Goal: Information Seeking & Learning: Check status

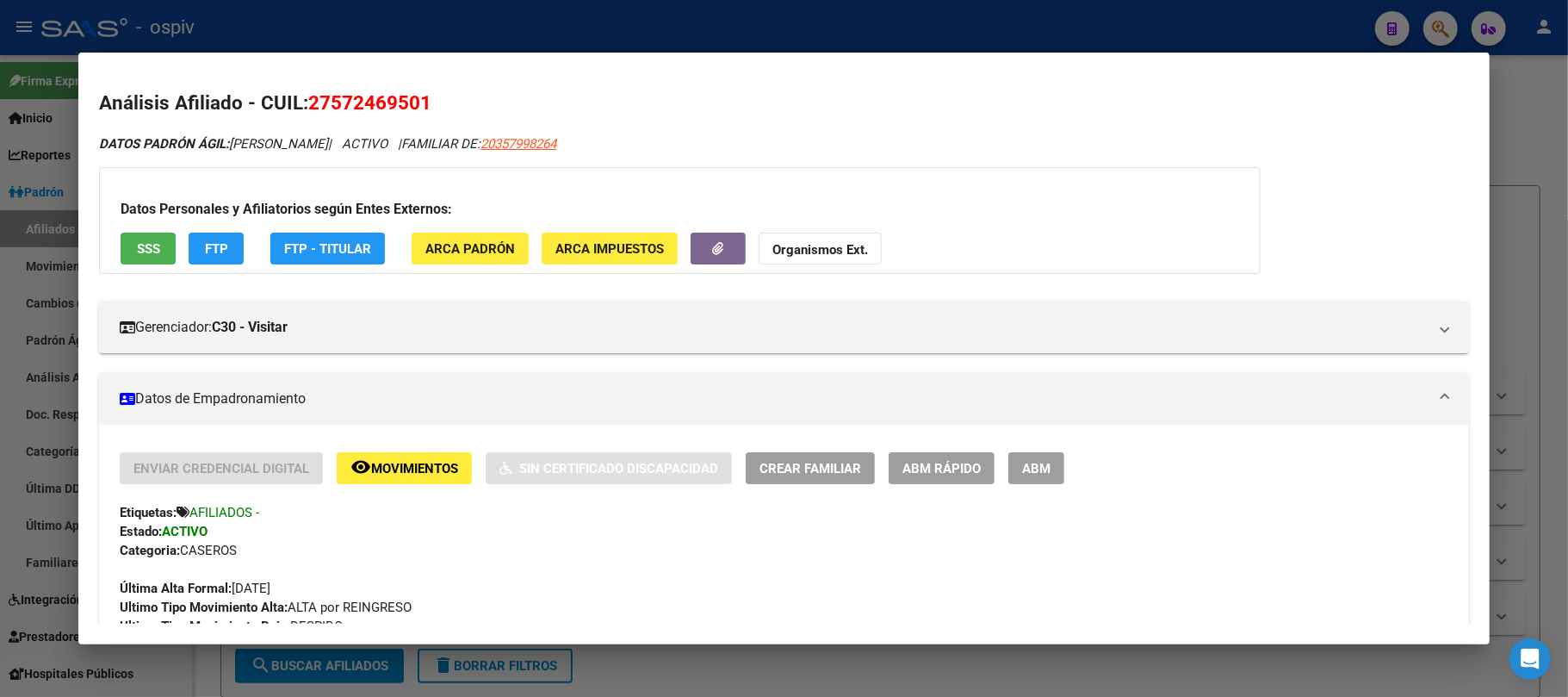
click at [377, 39] on div at bounding box center [784, 348] width 1568 height 697
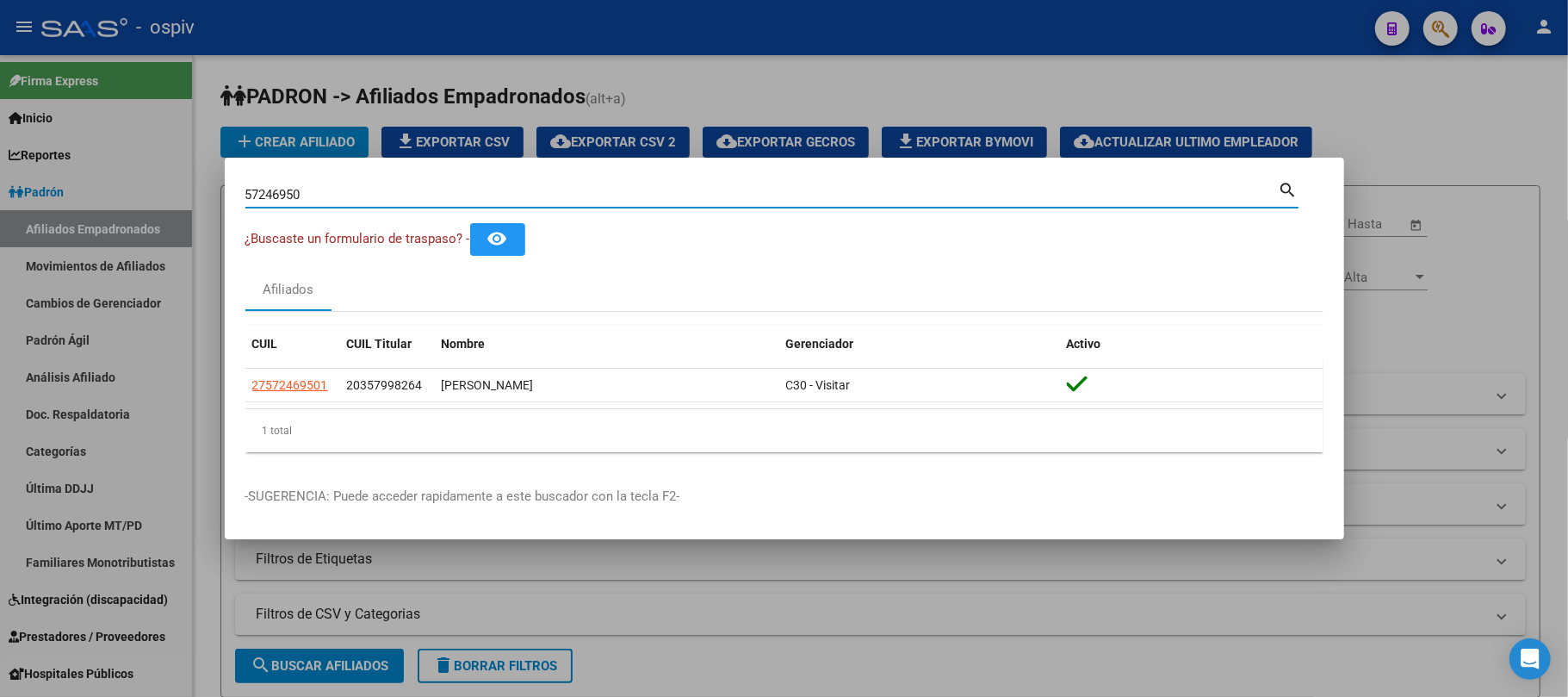
drag, startPoint x: 329, startPoint y: 197, endPoint x: 215, endPoint y: 193, distance: 114.1
click at [215, 193] on div "57246950 Buscar (apellido, dni, cuil, nro traspaso, cuit, obra social) search ¿…" at bounding box center [784, 348] width 1568 height 697
paste input "2772113"
type input "27721130"
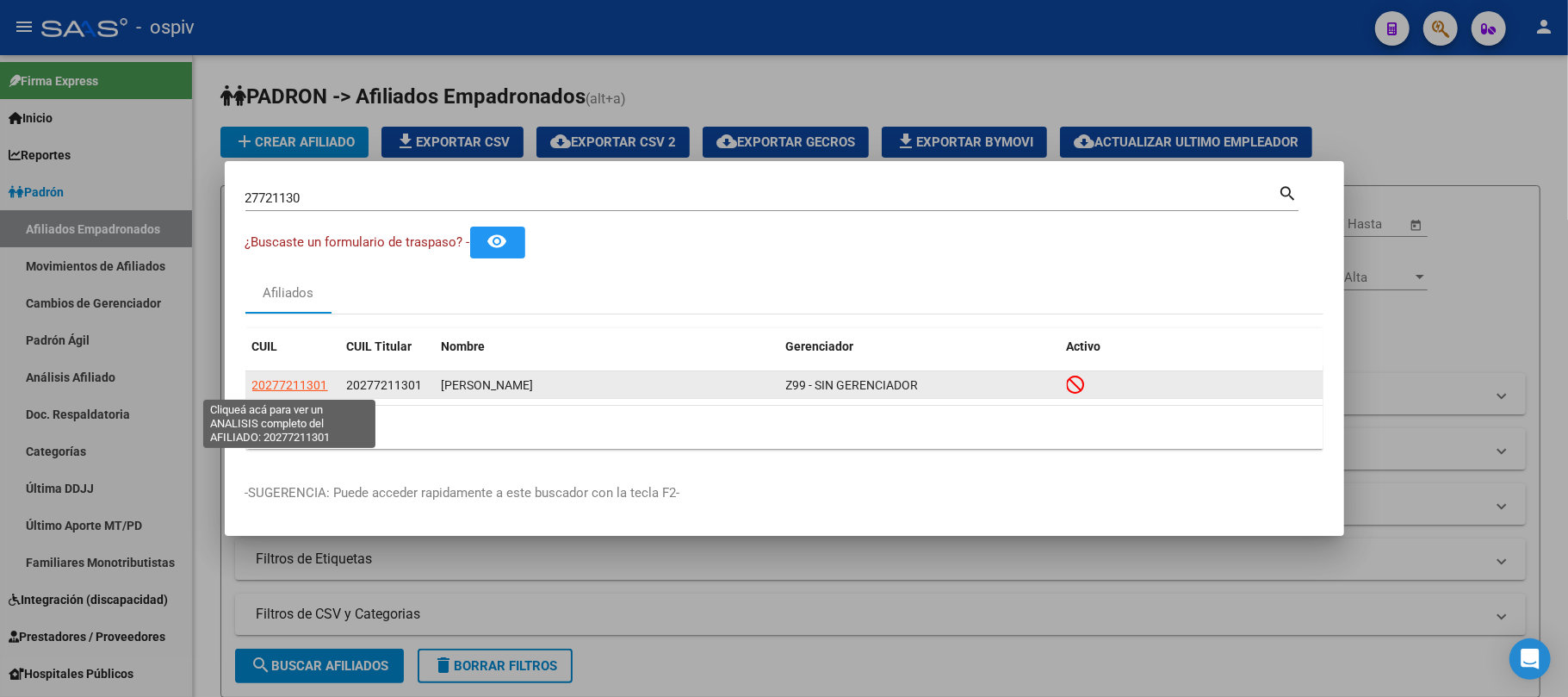
click at [293, 379] on span "20277211301" at bounding box center [290, 385] width 76 height 14
type textarea "20277211301"
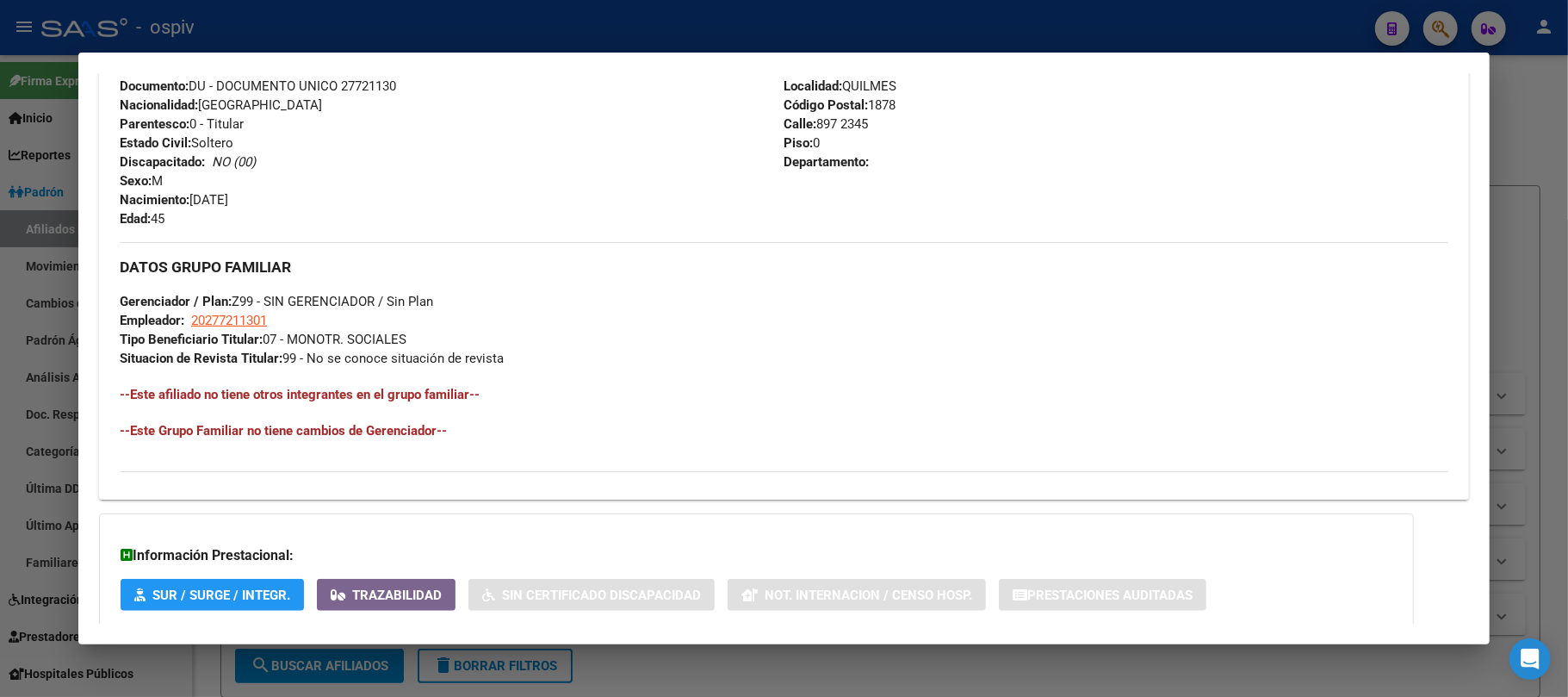
scroll to position [796, 0]
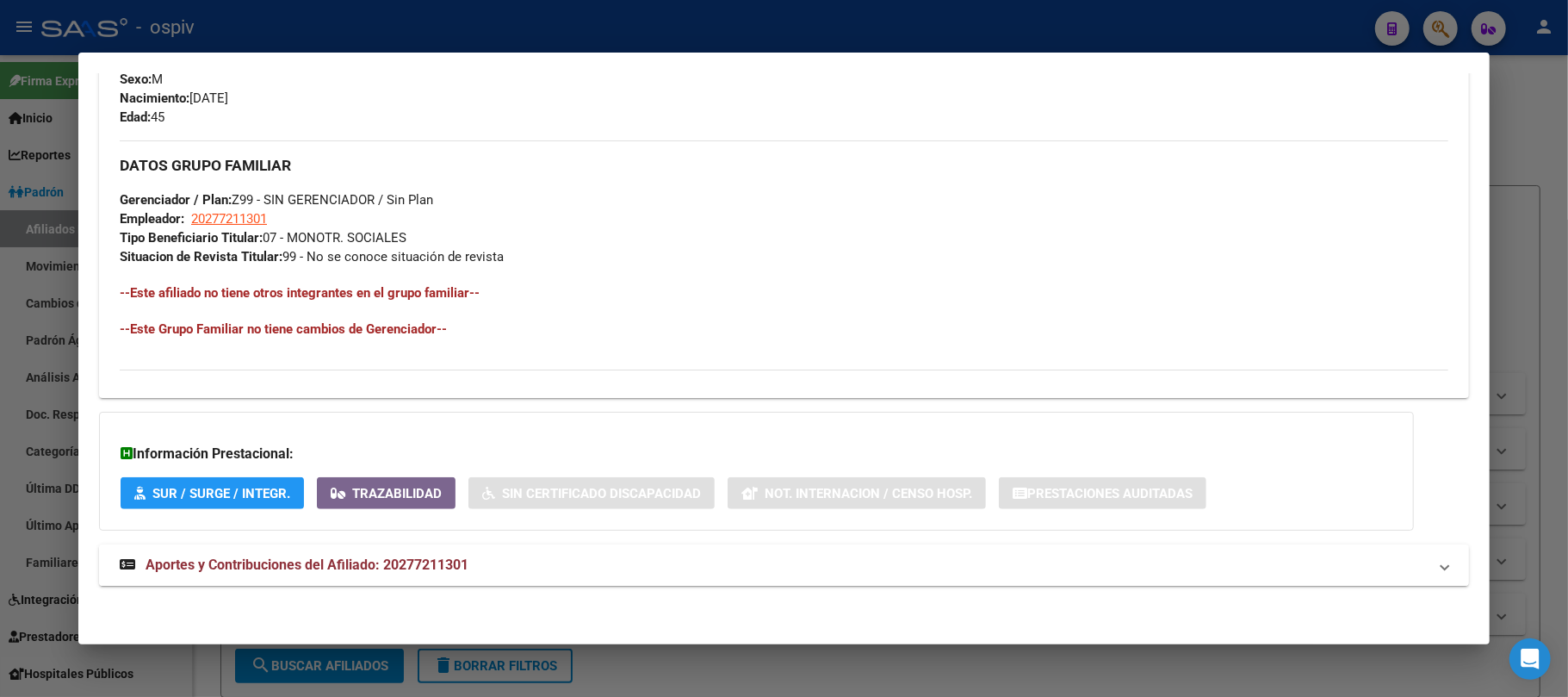
click at [403, 553] on mat-expansion-panel-header "Aportes y Contribuciones del Afiliado: 20277211301" at bounding box center [784, 566] width 1371 height 42
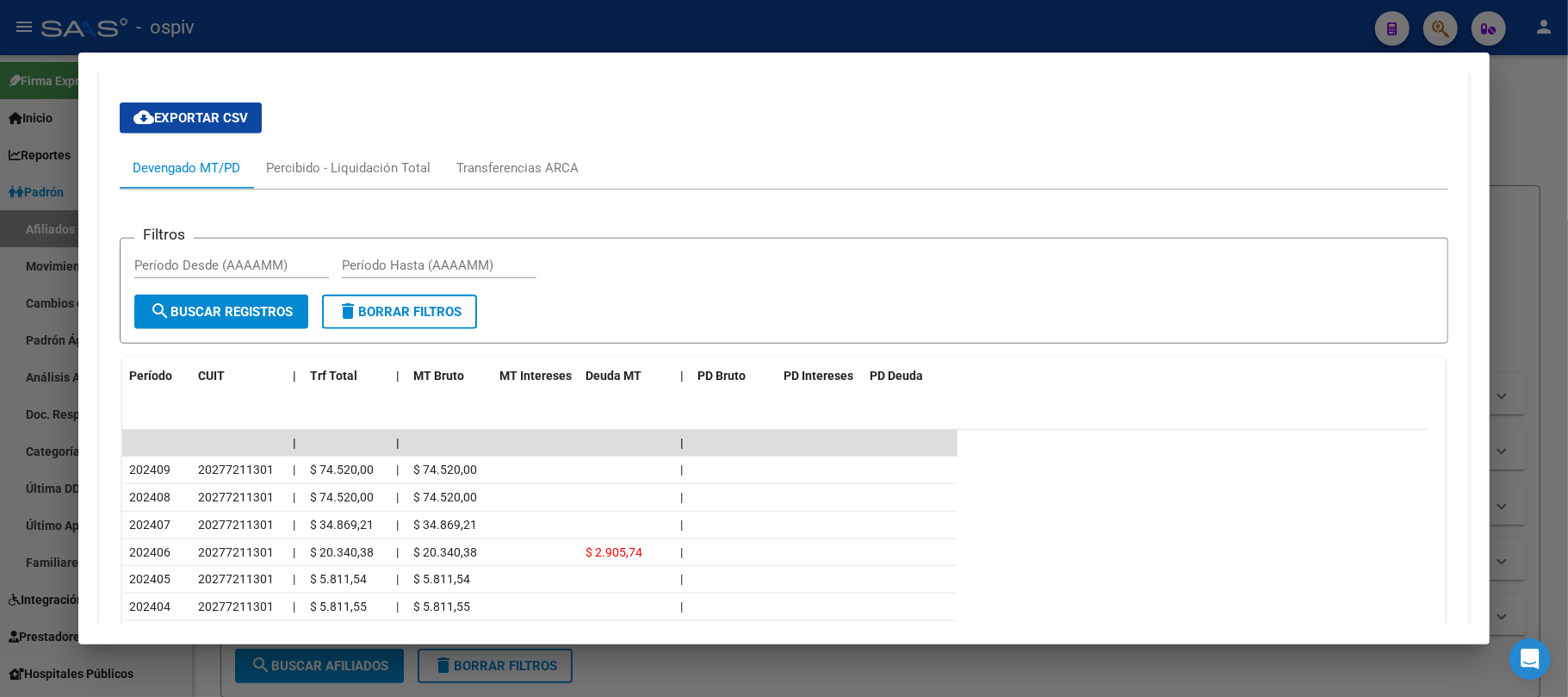
scroll to position [1145, 0]
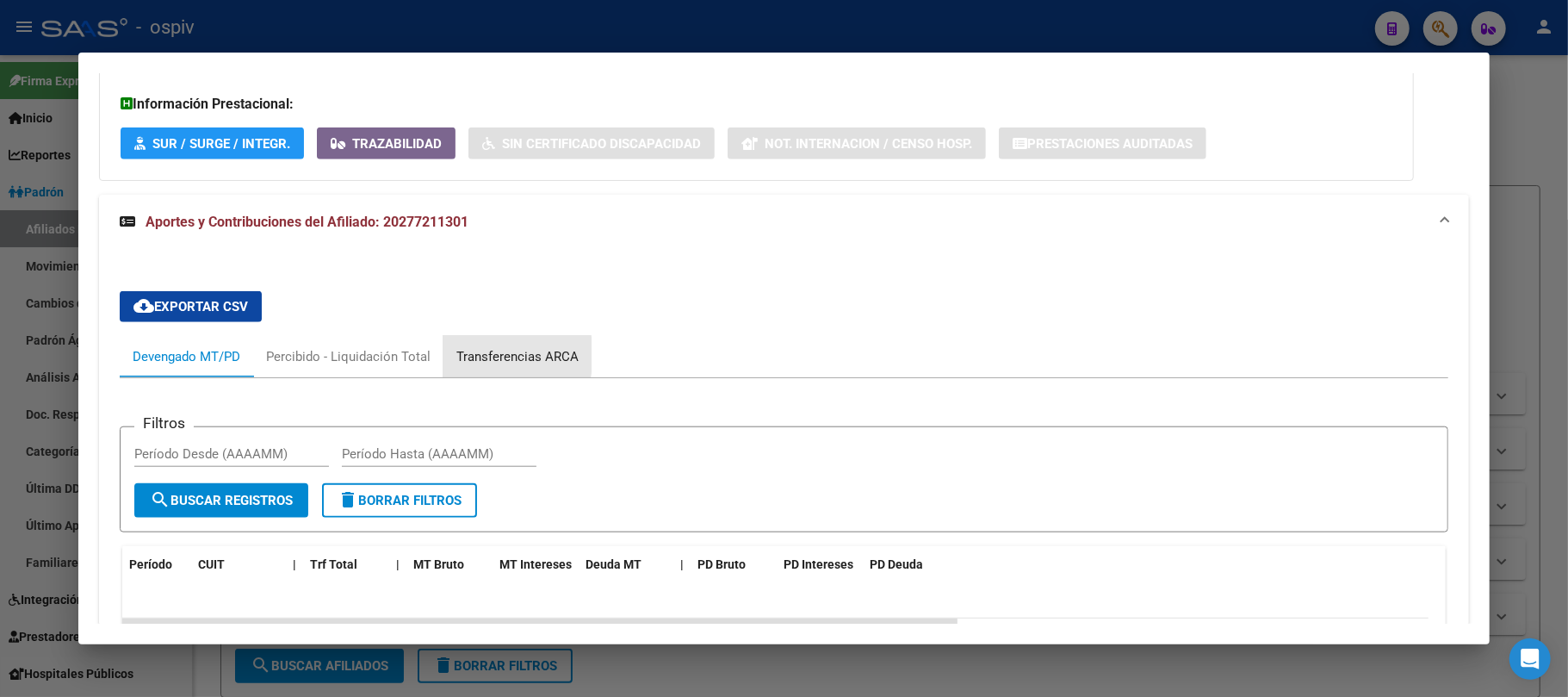
click at [484, 356] on div "Transferencias ARCA" at bounding box center [517, 357] width 123 height 19
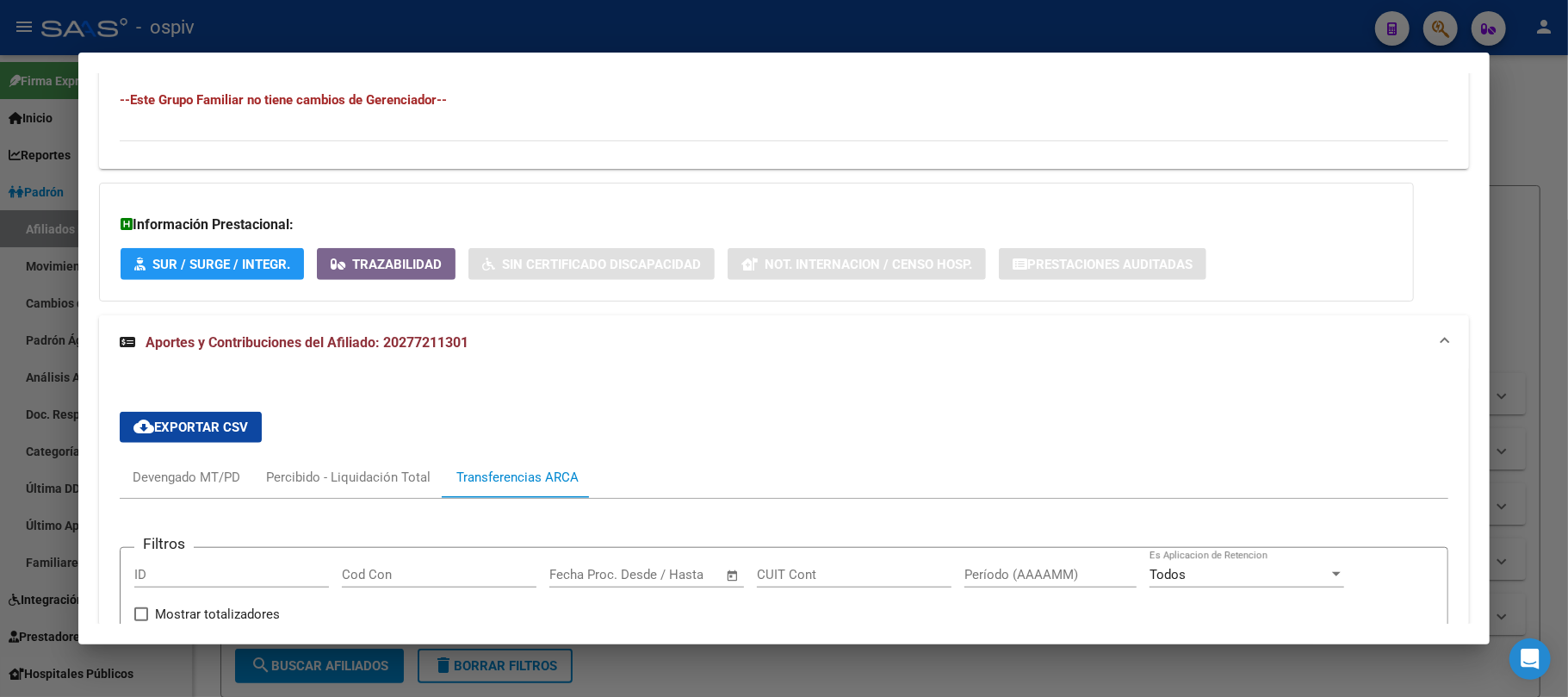
scroll to position [984, 0]
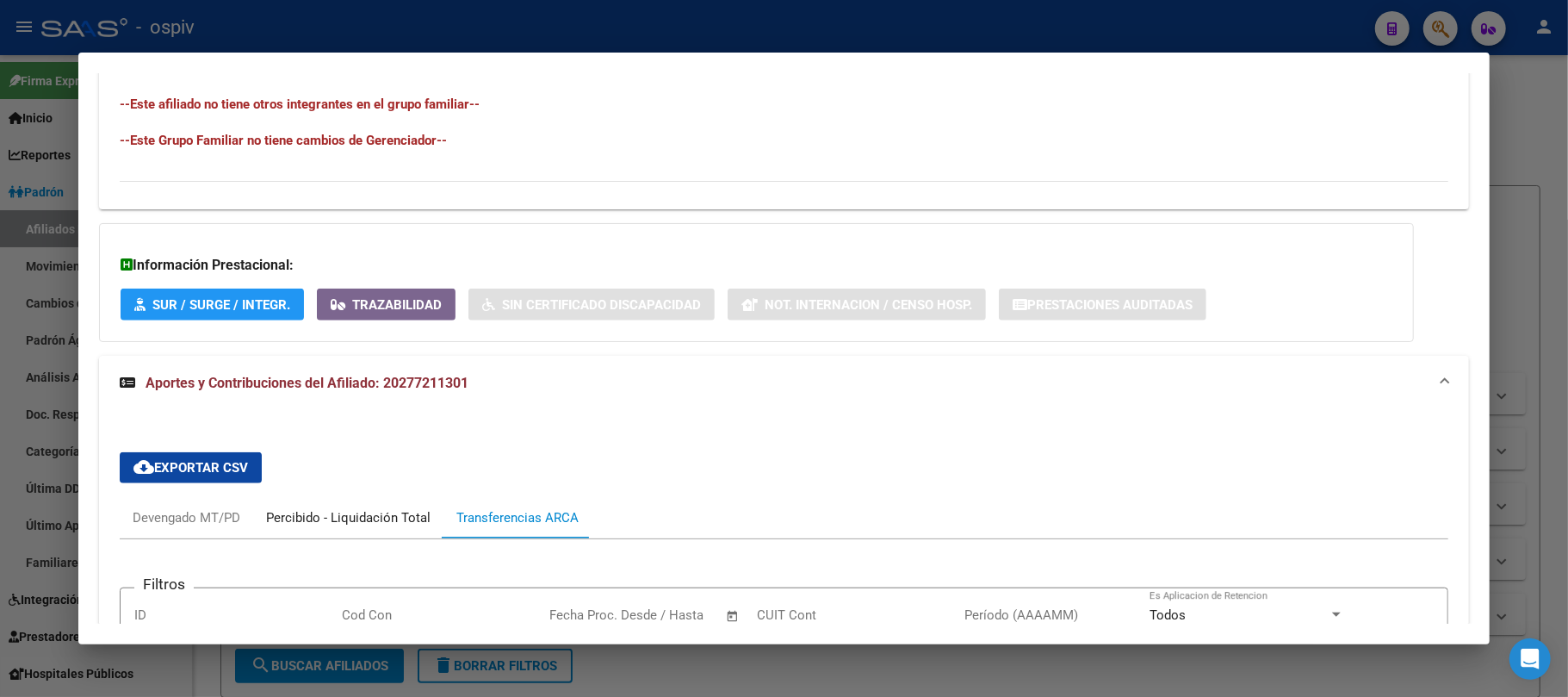
click at [387, 513] on div "Percibido - Liquidación Total" at bounding box center [348, 518] width 164 height 19
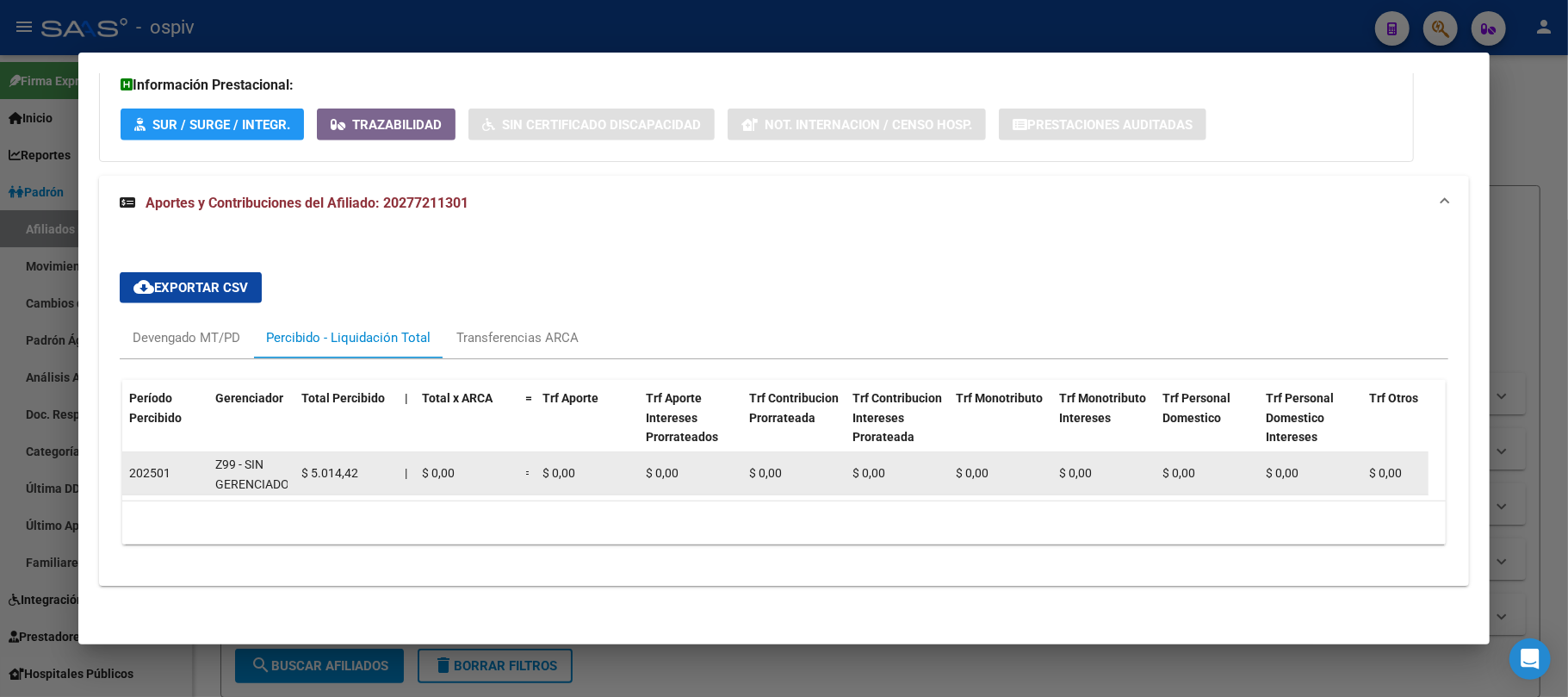
scroll to position [1183, 0]
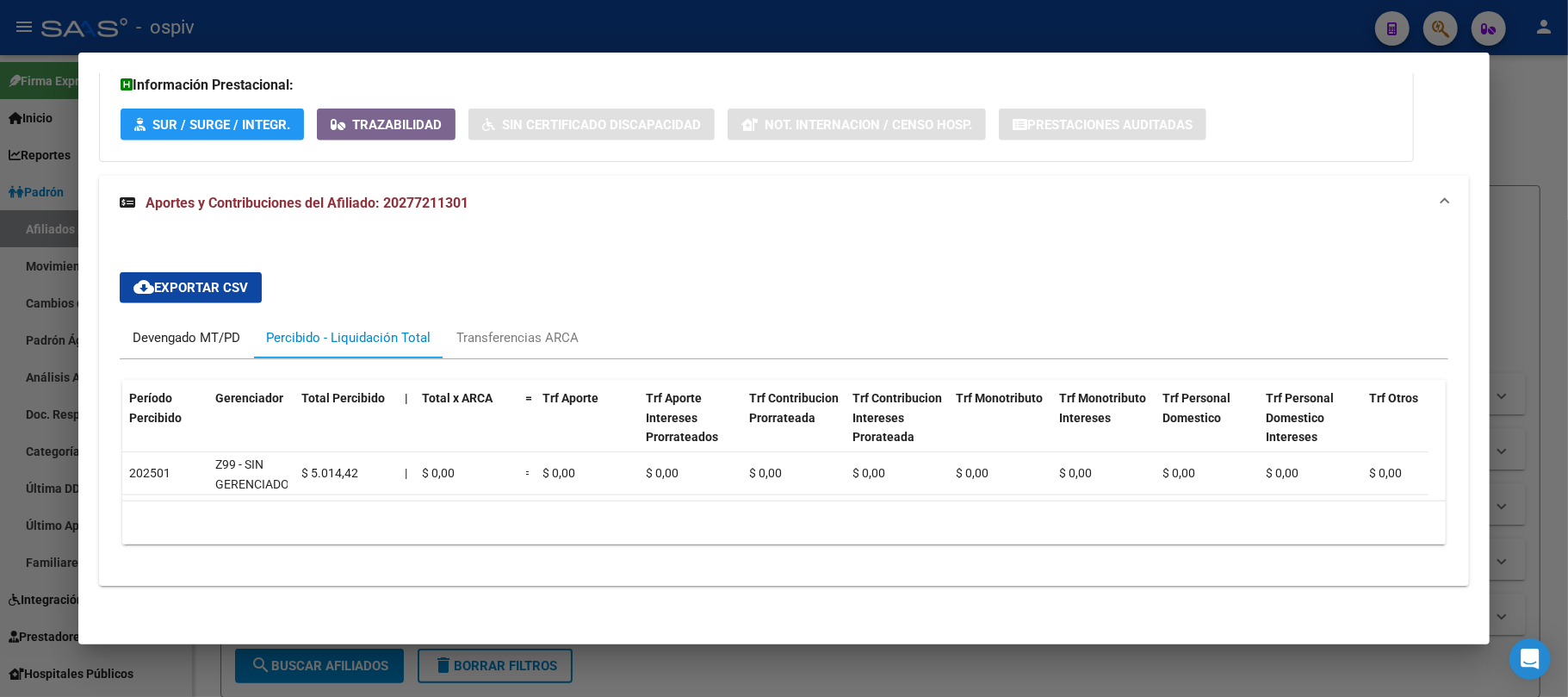
click at [163, 328] on div "Devengado MT/PD" at bounding box center [187, 338] width 108 height 19
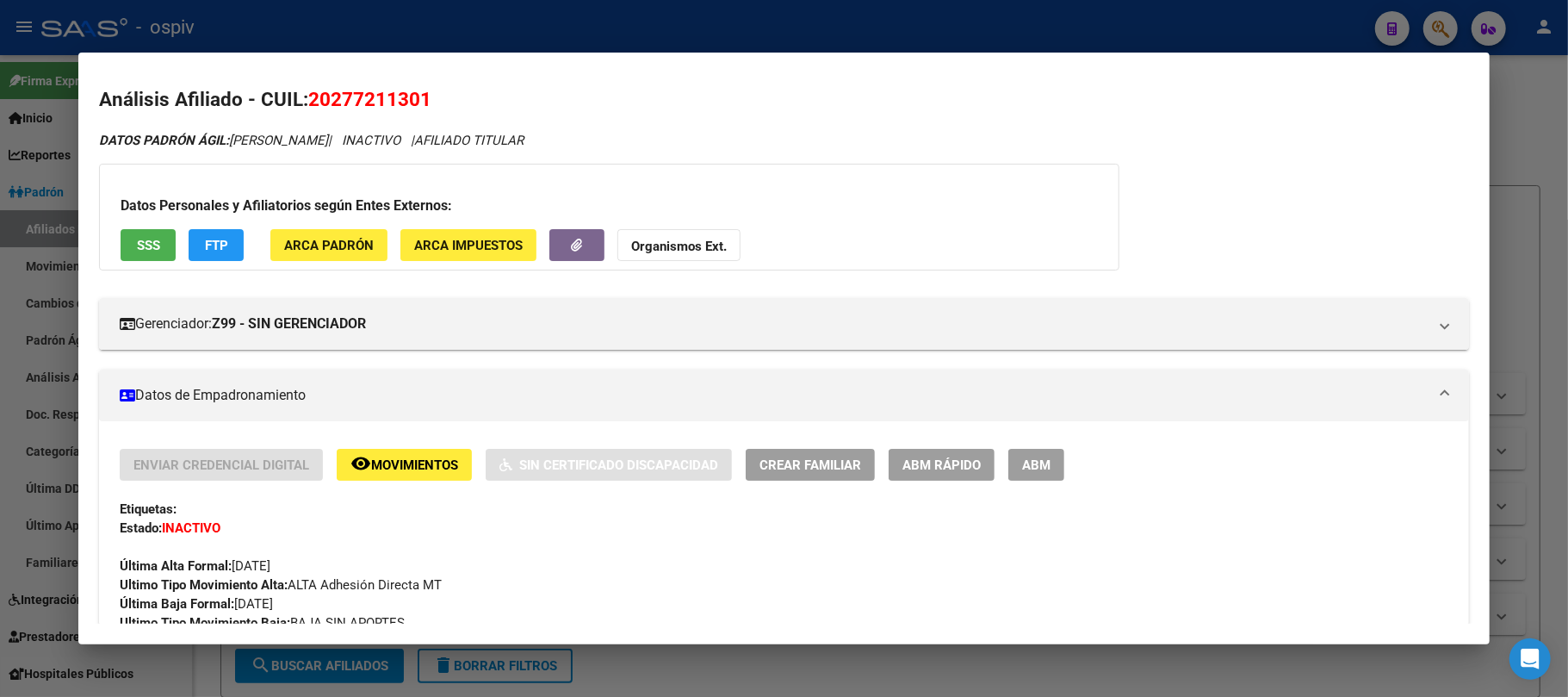
scroll to position [0, 0]
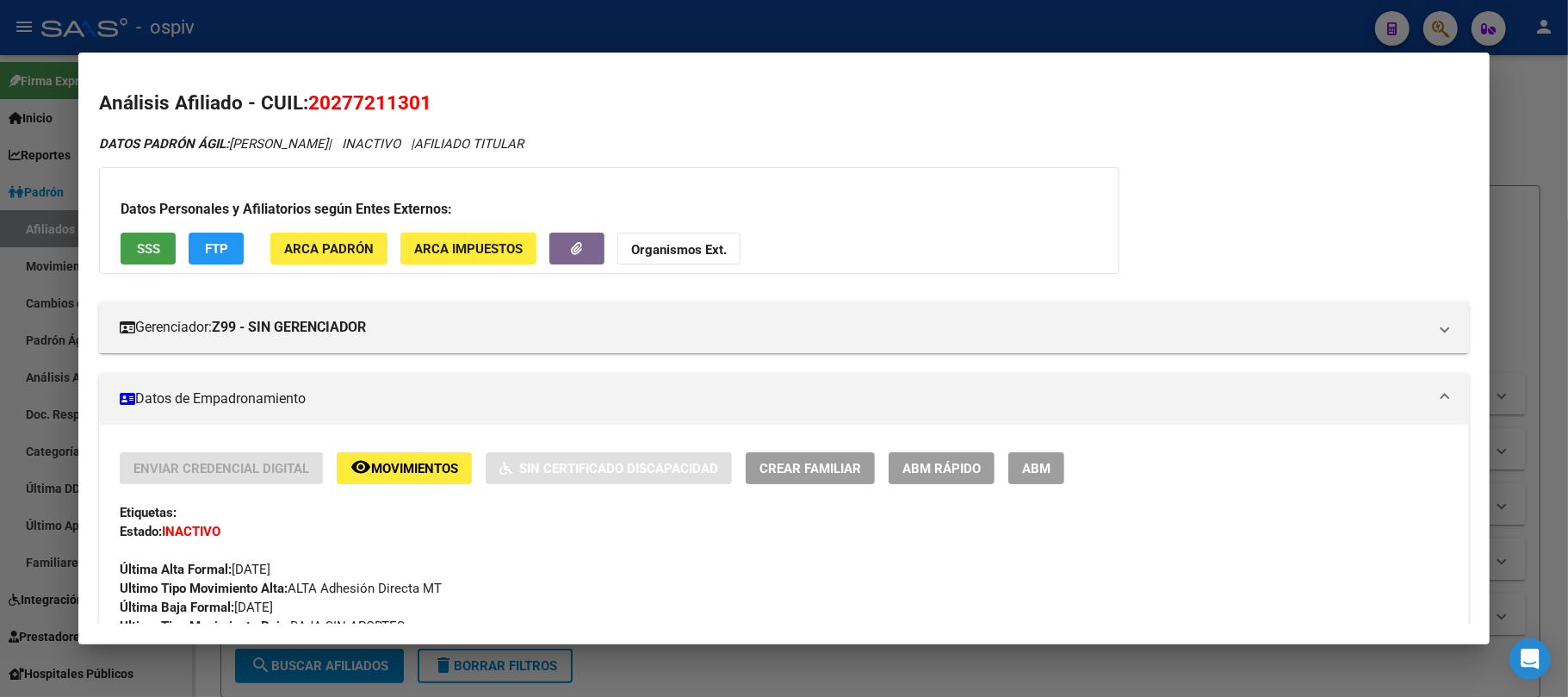
click at [131, 245] on button "SSS" at bounding box center [148, 248] width 55 height 32
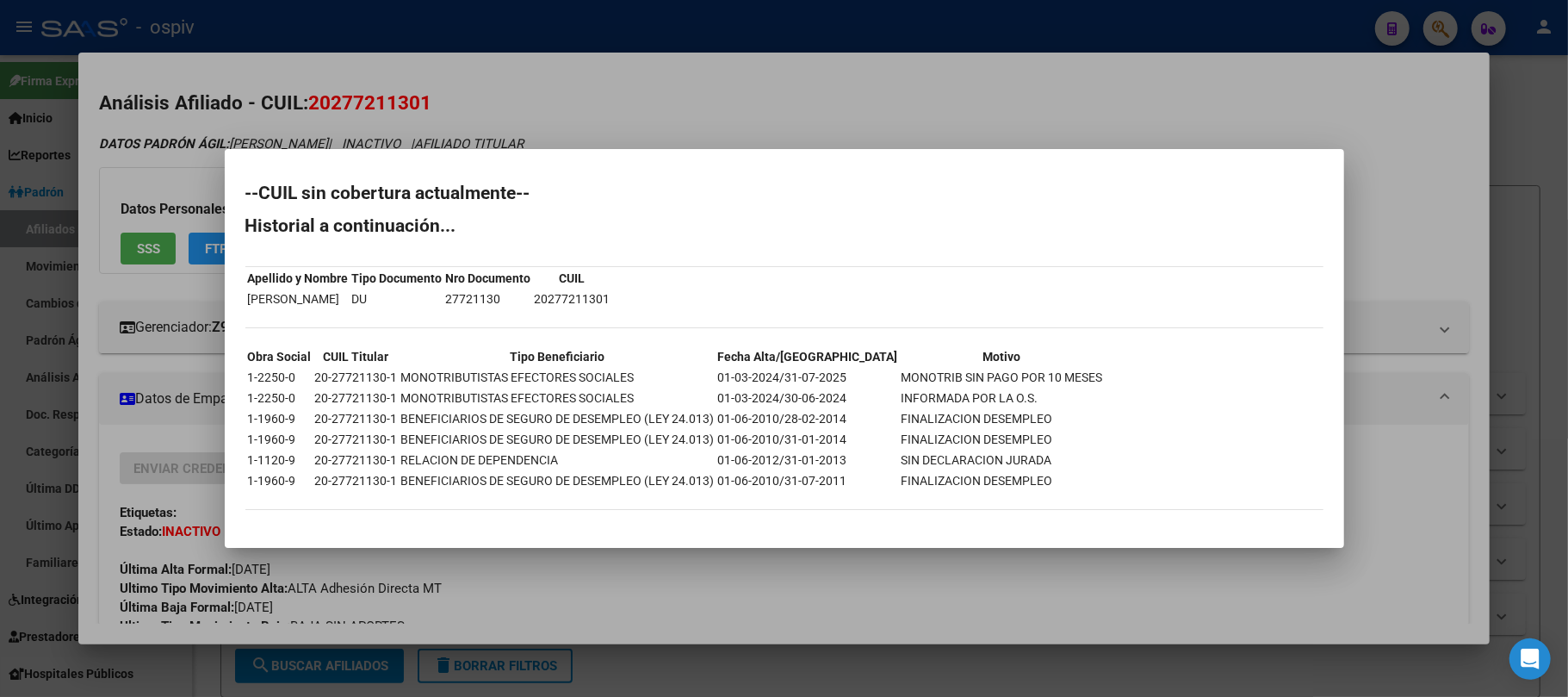
click at [341, 377] on td "20-27721130-1" at bounding box center [356, 378] width 84 height 19
copy td "20-27721130-1"
